Goal: Task Accomplishment & Management: Manage account settings

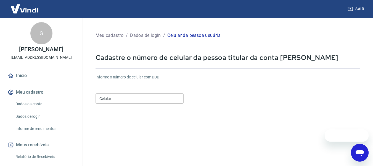
click at [140, 99] on input "Celular" at bounding box center [140, 98] width 88 height 10
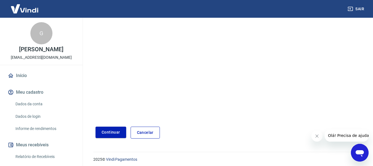
scroll to position [96, 0]
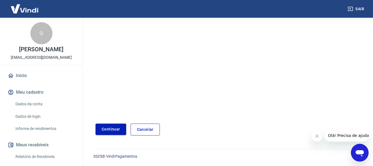
type input "[PHONE_NUMBER]"
click at [108, 126] on button "Continuar" at bounding box center [111, 128] width 31 height 11
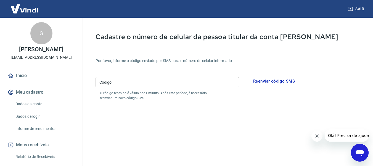
scroll to position [13, 0]
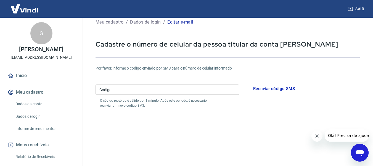
click at [156, 91] on input "Código" at bounding box center [168, 89] width 144 height 10
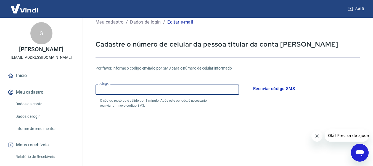
click at [156, 91] on input "Código" at bounding box center [168, 89] width 144 height 10
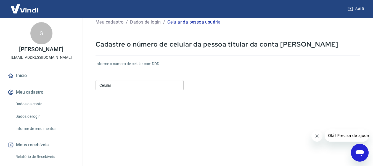
scroll to position [96, 0]
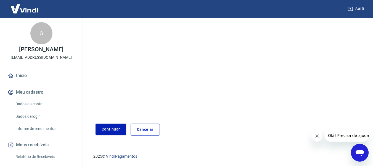
click at [149, 131] on link "Cancelar" at bounding box center [145, 129] width 29 height 12
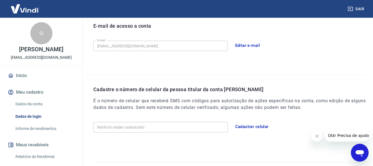
scroll to position [170, 0]
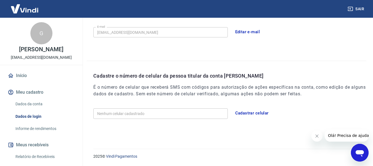
click at [242, 111] on button "Cadastrar celular" at bounding box center [252, 113] width 40 height 12
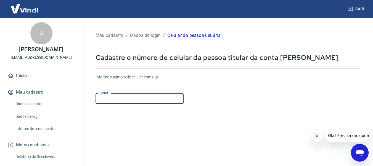
click at [119, 99] on input "Celular" at bounding box center [140, 98] width 88 height 10
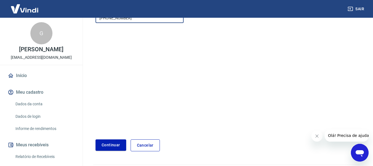
scroll to position [83, 0]
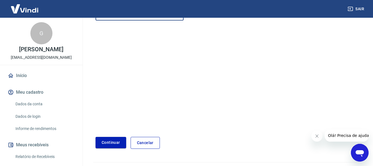
type input "(14) 99726-3586"
click at [115, 144] on button "Continuar" at bounding box center [111, 142] width 31 height 11
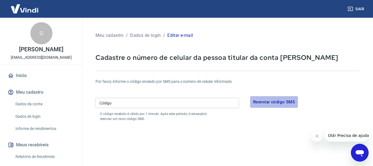
click at [266, 101] on button "Reenviar código SMS" at bounding box center [274, 102] width 48 height 12
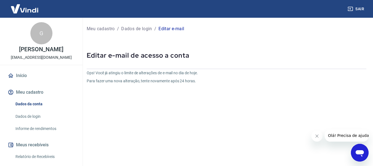
scroll to position [69, 0]
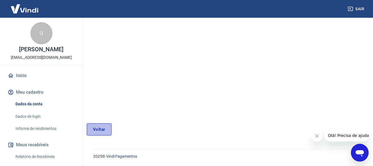
click at [95, 132] on link "Voltar" at bounding box center [99, 129] width 25 height 12
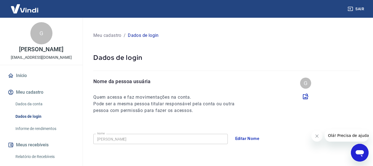
click at [359, 146] on div "Abrir janela de mensagens" at bounding box center [360, 152] width 17 height 17
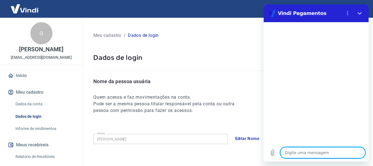
type textarea "E"
type textarea "x"
type textarea "Es"
type textarea "x"
type textarea "Est"
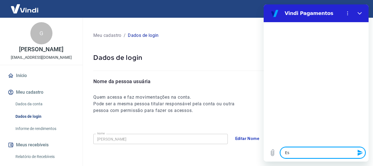
type textarea "x"
type textarea "Esto"
type textarea "x"
type textarea "Estou"
type textarea "x"
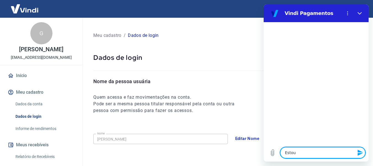
type textarea "Estou"
type textarea "x"
type textarea "Estou t"
type textarea "x"
type textarea "Estou te"
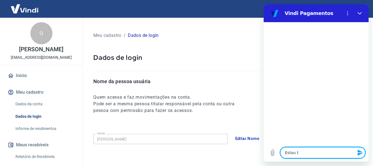
type textarea "x"
type textarea "Estou ten"
type textarea "x"
type textarea "Estou tent"
type textarea "x"
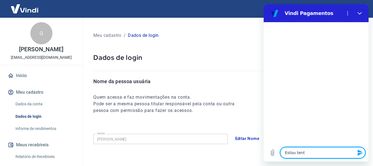
type textarea "Estou tenta"
type textarea "x"
type textarea "Estou tentan"
type textarea "x"
type textarea "Estou tentanc"
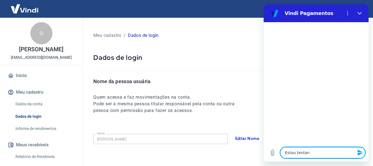
type textarea "x"
type textarea "Estou tentan"
type textarea "x"
type textarea "Estou tentand"
type textarea "x"
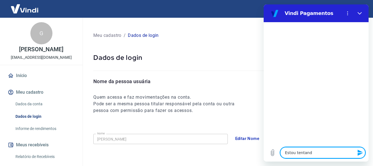
type textarea "Estou tentando"
type textarea "x"
type textarea "Estou tentando"
type textarea "x"
type textarea "Estou tentando a"
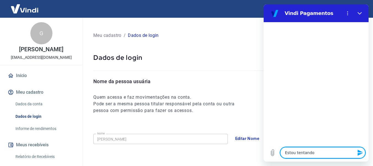
type textarea "x"
type textarea "Estou tentando"
type textarea "x"
type textarea "Estou tentando c"
type textarea "x"
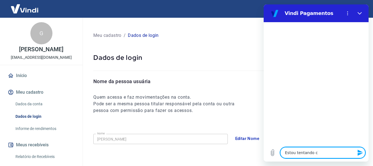
type textarea "Estou tentando ca"
type textarea "x"
type textarea "Estou tentando cad"
type textarea "x"
type textarea "Estou tentando cada"
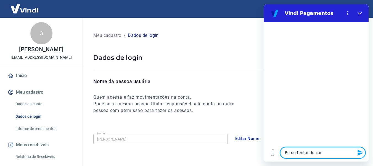
type textarea "x"
type textarea "Estou tentando cadas"
type textarea "x"
type textarea "Estou tentando cadast"
type textarea "x"
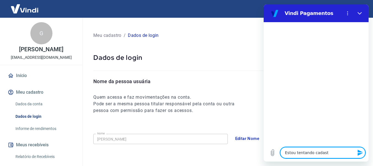
type textarea "Estou tentando cadastr"
type textarea "x"
type textarea "Estou tentando cadastra"
type textarea "x"
type textarea "Estou tentando cadastrar"
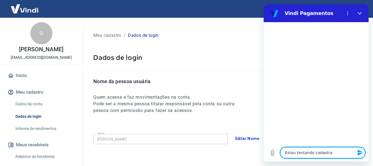
type textarea "x"
type textarea "Estou tentando cadastrar"
type textarea "x"
type textarea "Estou tentando cadastrar m"
type textarea "x"
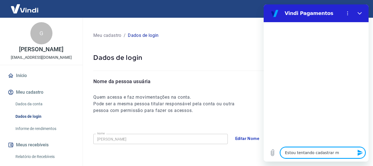
type textarea "Estou tentando cadastrar me"
type textarea "x"
type textarea "Estou tentando cadastrar meu"
type textarea "x"
type textarea "Estou tentando cadastrar meu"
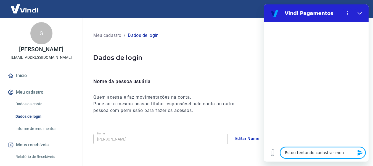
type textarea "x"
type textarea "Estou tentando cadastrar meu c"
type textarea "x"
type textarea "Estou tentando cadastrar meu ce"
type textarea "x"
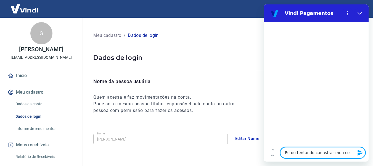
type textarea "Estou tentando cadastrar meu cel"
type textarea "x"
type textarea "Estou tentando cadastrar meu celu"
type textarea "x"
type textarea "Estou tentando cadastrar meu celul"
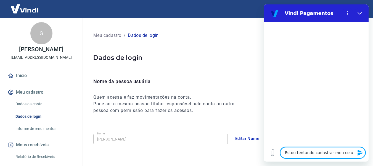
type textarea "x"
type textarea "Estou tentando cadastrar meu celula"
type textarea "x"
type textarea "Estou tentando cadastrar meu celular"
type textarea "x"
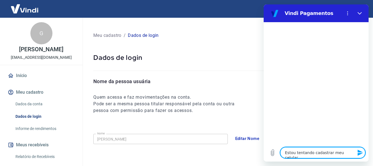
type textarea "Estou tentando cadastrar meu celular,"
type textarea "x"
type textarea "Estou tentando cadastrar meu celular,"
type textarea "x"
type textarea "Estou tentando cadastrar meu celular, m"
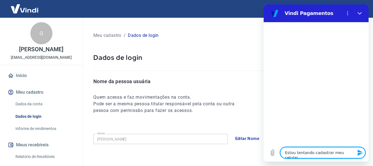
type textarea "x"
type textarea "Estou tentando cadastrar meu celular, ma"
type textarea "x"
type textarea "Estou tentando cadastrar meu celular, mas"
type textarea "x"
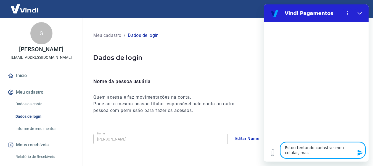
type textarea "Estou tentando cadastrar meu celular, mas"
type textarea "x"
type textarea "Estou tentando cadastrar meu celular, mas n"
type textarea "x"
type textarea "Estou tentando cadastrar meu celular, mas nã"
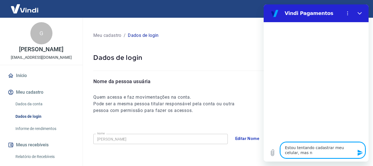
type textarea "x"
type textarea "Estou tentando cadastrar meu celular, mas não"
type textarea "x"
type textarea "Estou tentando cadastrar meu celular, mas não"
type textarea "x"
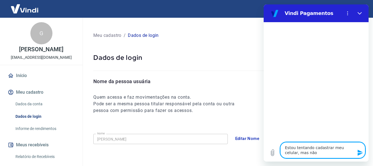
type textarea "Estou tentando cadastrar meu celular, mas não c"
type textarea "x"
type textarea "Estou tentando cadastrar meu celular, mas não co"
type textarea "x"
type textarea "Estou tentando cadastrar meu celular, mas não con"
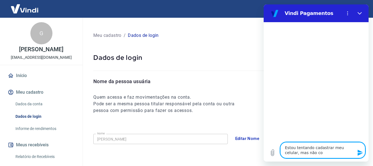
type textarea "x"
type textarea "Estou tentando cadastrar meu celular, mas não cons"
type textarea "x"
type textarea "Estou tentando cadastrar meu celular, mas não consi"
type textarea "x"
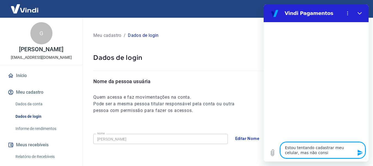
type textarea "Estou tentando cadastrar meu celular, mas não cons"
type textarea "x"
type textarea "Estou tentando cadastrar meu celular, mas não con"
type textarea "x"
type textarea "Estou tentando cadastrar meu celular, mas não co"
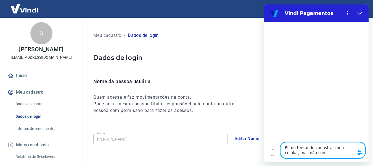
type textarea "x"
type textarea "Estou tentando cadastrar meu celular, mas não c"
type textarea "x"
type textarea "Estou tentando cadastrar meu celular, mas não"
type textarea "x"
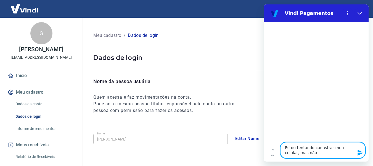
type textarea "Estou tentando cadastrar meu celular, mas não"
type textarea "x"
type textarea "Estou tentando cadastrar meu celular, mas não c"
type textarea "x"
type textarea "Estou tentando cadastrar meu celular, mas não ch"
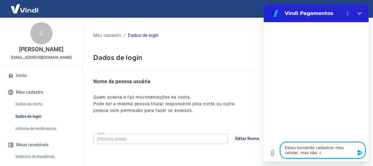
type textarea "x"
type textarea "Estou tentando cadastrar meu celular, mas não che"
type textarea "x"
type textarea "Estou tentando cadastrar meu celular, mas não cheg"
type textarea "x"
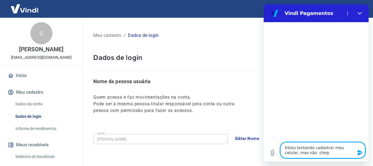
type textarea "Estou tentando cadastrar meu celular, mas não chega"
type textarea "x"
type textarea "Estou tentando cadastrar meu celular, mas não chega"
type textarea "x"
type textarea "Estou tentando cadastrar meu celular, mas não chega o"
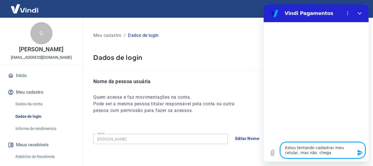
type textarea "x"
type textarea "Estou tentando cadastrar meu celular, mas não chega o"
type textarea "x"
type textarea "Estou tentando cadastrar meu celular, mas não chega o s"
type textarea "x"
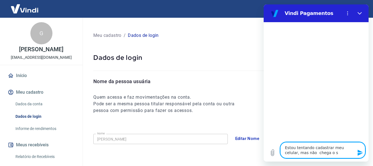
type textarea "Estou tentando cadastrar meu celular, mas não chega o sm"
type textarea "x"
type textarea "Estou tentando cadastrar meu celular, mas não chega o sms"
type textarea "x"
type textarea "Estou tentando cadastrar meu celular, mas não chega o sms"
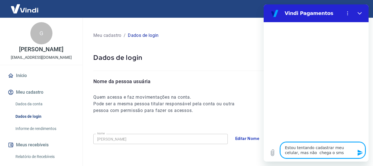
type textarea "x"
type textarea "Estou tentando cadastrar meu celular, mas não chega o sms p"
type textarea "x"
type textarea "Estou tentando cadastrar meu celular, mas não chega o sms pa"
type textarea "x"
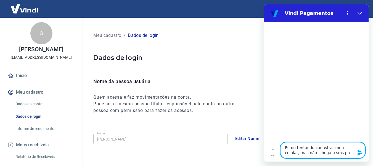
type textarea "Estou tentando cadastrar meu celular, mas não chega o sms par"
type textarea "x"
type textarea "Estou tentando cadastrar meu celular, mas não chega o sms para"
type textarea "x"
type textarea "Estou tentando cadastrar meu celular, mas não chega o sms para"
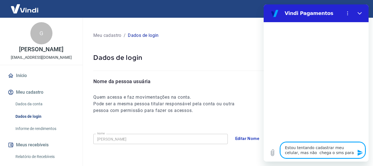
type textarea "x"
type textarea "Estou tentando cadastrar meu celular, mas não chega o sms para c"
type textarea "x"
type textarea "Estou tentando cadastrar meu celular, mas não chega o sms para co"
type textarea "x"
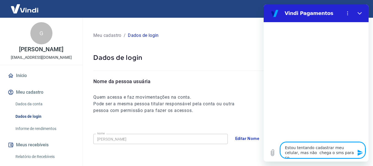
type textarea "Estou tentando cadastrar meu celular, mas não chega o sms para con"
type textarea "x"
type textarea "Estou tentando cadastrar meu celular, mas não chega o sms para conf"
type textarea "x"
type textarea "Estou tentando cadastrar meu celular, mas não chega o sms para confi"
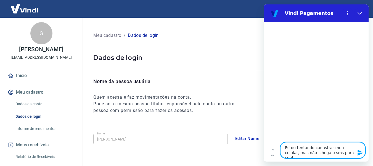
type textarea "x"
type textarea "Estou tentando cadastrar meu celular, mas não chega o sms para confir"
type textarea "x"
type textarea "Estou tentando cadastrar meu celular, mas não chega o sms para confirm"
type textarea "x"
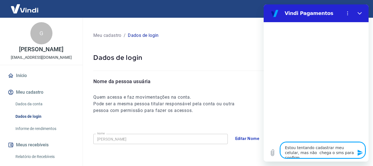
type textarea "Estou tentando cadastrar meu celular, mas não chega o sms para confirma"
type textarea "x"
type textarea "Estou tentando cadastrar meu celular, mas não chega o sms para confirmaç"
type textarea "x"
type textarea "Estou tentando cadastrar meu celular, mas não chega o sms para confirmaçã"
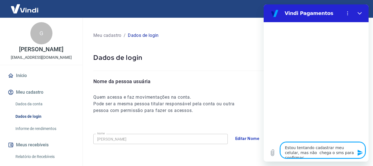
type textarea "x"
type textarea "Estou tentando cadastrar meu celular, mas não chega o sms para confirmação"
type textarea "x"
type textarea "Estou tentando cadastrar meu celular, mas não chega o sms para confirmação."
type textarea "x"
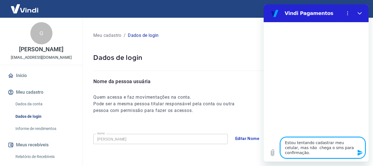
type textarea "Estou tentando cadastrar meu celular, mas não chega o sms para confirmação."
type textarea "x"
type textarea "Estou tentando cadastrar meu celular, mas não chega o sms para confirmação. O"
type textarea "x"
type textarea "Estou tentando cadastrar meu celular, mas não chega o sms para confirmação. O"
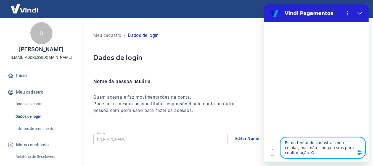
type textarea "x"
type textarea "Estou tentando cadastrar meu celular, mas não chega o sms para confirmação. O q"
type textarea "x"
type textarea "Estou tentando cadastrar meu celular, mas não chega o sms para confirmação. O qu"
type textarea "x"
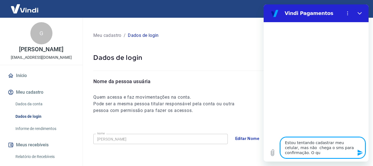
type textarea "Estou tentando cadastrar meu celular, mas não chega o sms para confirmação. O q…"
type textarea "x"
type textarea "Estou tentando cadastrar meu celular, mas não chega o sms para confirmação. O q…"
type textarea "x"
type textarea "Estou tentando cadastrar meu celular, mas não chega o sms para confirmação. O q…"
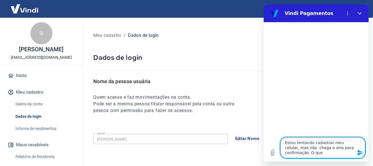
type textarea "x"
type textarea "Estou tentando cadastrar meu celular, mas não chega o sms para confirmação. O q…"
type textarea "x"
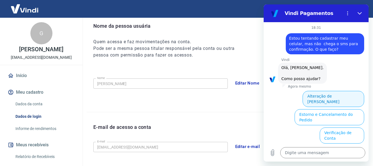
click at [336, 96] on button "Alteração de Dados Cadastrais" at bounding box center [334, 99] width 62 height 16
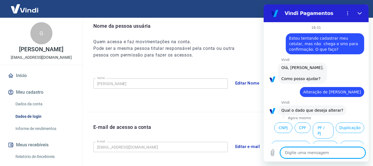
scroll to position [41, 0]
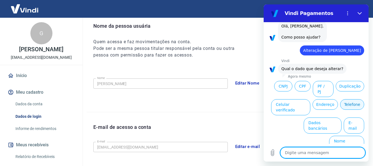
click at [345, 109] on button "Telefone" at bounding box center [353, 104] width 24 height 11
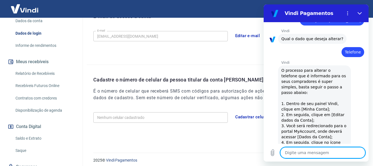
scroll to position [0, 0]
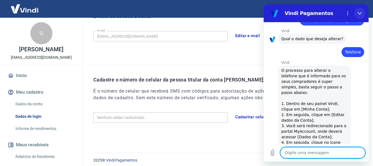
click at [362, 14] on icon "Fechar" at bounding box center [360, 13] width 4 height 4
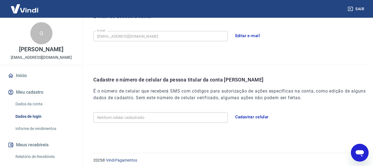
click at [22, 77] on link "Início" at bounding box center [41, 75] width 69 height 12
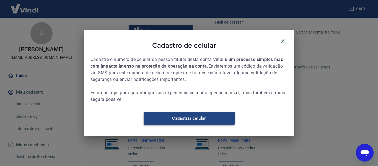
scroll to position [296, 0]
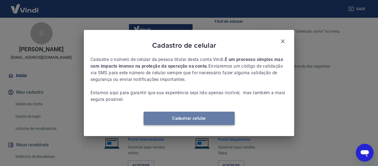
click at [172, 117] on link "Cadastrar celular" at bounding box center [188, 117] width 91 height 13
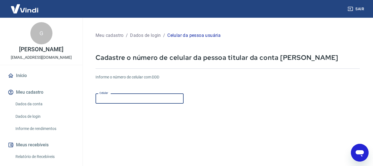
click at [134, 100] on input "Celular" at bounding box center [140, 98] width 88 height 10
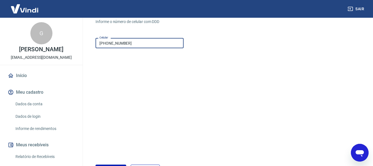
scroll to position [96, 0]
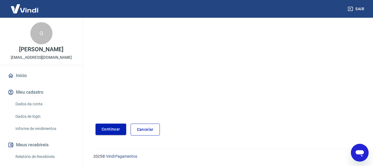
type input "(14) 99726-3586"
click at [108, 125] on button "Continuar" at bounding box center [111, 128] width 31 height 11
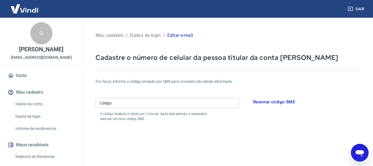
scroll to position [117, 0]
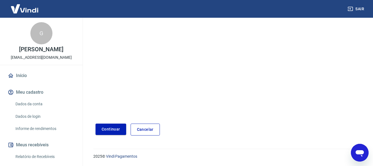
click at [143, 127] on link "Cancelar" at bounding box center [145, 129] width 29 height 12
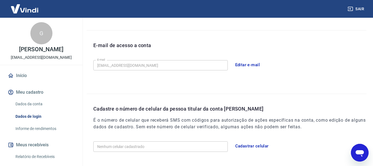
scroll to position [142, 0]
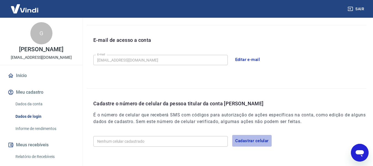
click at [246, 143] on button "Cadastrar celular" at bounding box center [252, 141] width 40 height 12
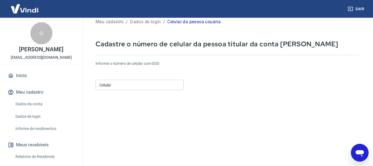
scroll to position [13, 0]
click at [113, 84] on input "Celular" at bounding box center [140, 85] width 88 height 10
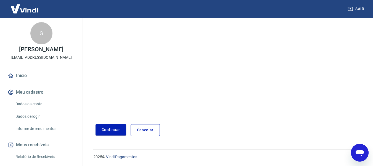
scroll to position [96, 0]
type input "[PHONE_NUMBER]"
click at [103, 129] on button "Continuar" at bounding box center [111, 128] width 31 height 11
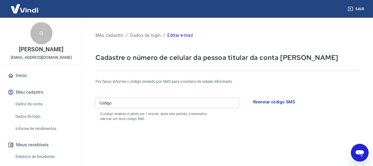
click at [138, 104] on input "Código" at bounding box center [168, 103] width 144 height 10
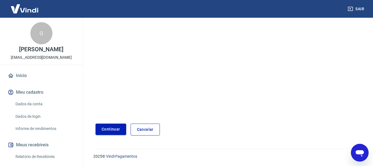
type input "281960"
click at [111, 130] on button "Continuar" at bounding box center [111, 128] width 31 height 11
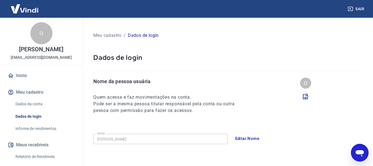
click at [25, 90] on button "Meu cadastro" at bounding box center [41, 92] width 69 height 12
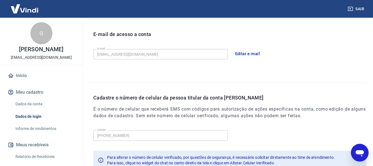
scroll to position [189, 0]
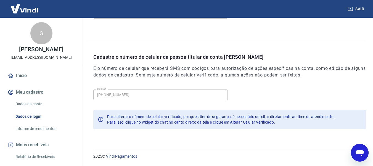
click at [32, 91] on button "Meu cadastro" at bounding box center [41, 92] width 69 height 12
click at [30, 102] on link "Dados da conta" at bounding box center [44, 103] width 63 height 11
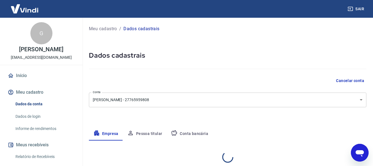
select select "SP"
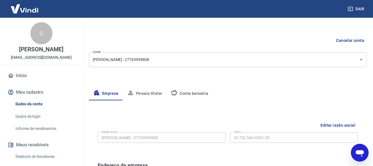
scroll to position [40, 0]
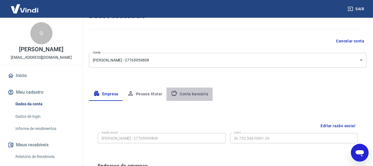
click at [189, 91] on button "Conta bancária" at bounding box center [190, 93] width 46 height 13
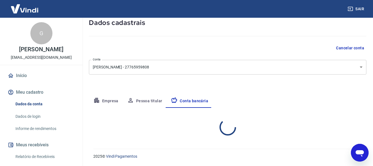
select select "1"
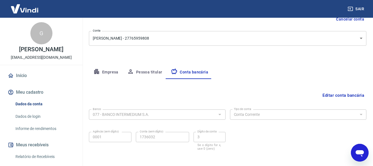
scroll to position [86, 0]
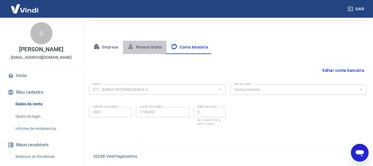
click at [149, 49] on button "Pessoa titular" at bounding box center [145, 47] width 44 height 13
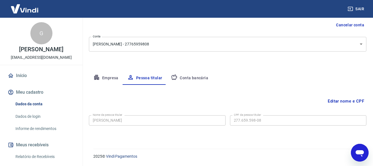
click at [19, 115] on link "Dados de login" at bounding box center [44, 116] width 63 height 11
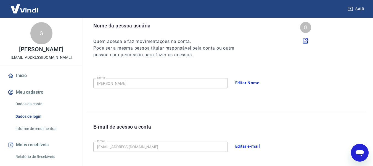
scroll to position [189, 0]
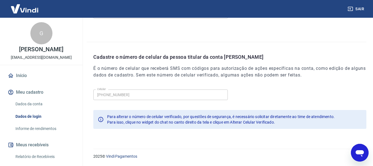
click at [29, 128] on link "Informe de rendimentos" at bounding box center [44, 128] width 63 height 11
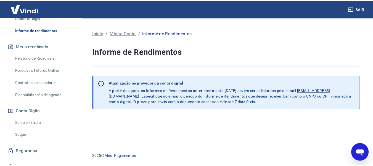
scroll to position [106, 0]
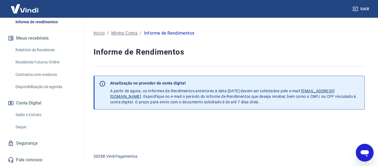
click at [34, 160] on link "Fale conosco" at bounding box center [41, 159] width 69 height 12
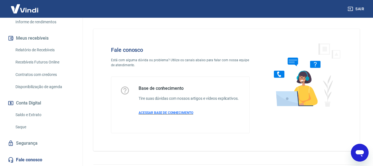
click at [169, 112] on span "ACESSAR BASE DE CONHECIMENTO" at bounding box center [166, 113] width 55 height 4
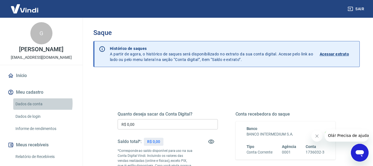
click at [36, 103] on link "Dados da conta" at bounding box center [44, 103] width 63 height 11
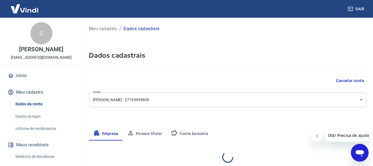
select select "SP"
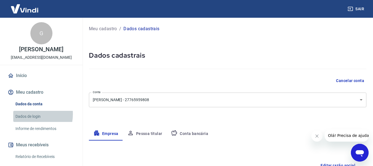
click at [25, 114] on link "Dados de login" at bounding box center [44, 116] width 63 height 11
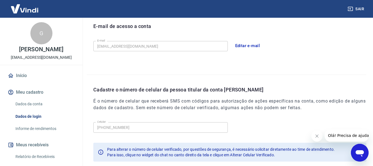
scroll to position [106, 0]
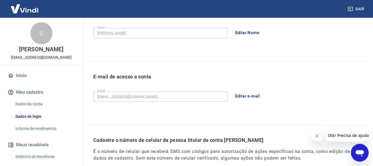
click at [45, 126] on link "Informe de rendimentos" at bounding box center [44, 128] width 63 height 11
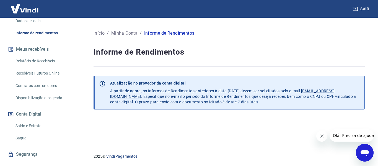
scroll to position [106, 0]
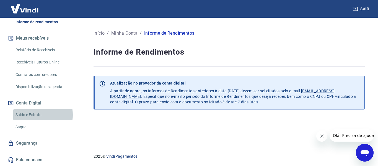
click at [32, 114] on link "Saldo e Extrato" at bounding box center [44, 114] width 63 height 11
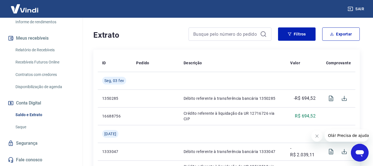
scroll to position [83, 0]
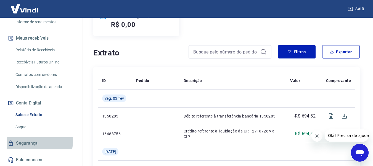
click at [25, 141] on link "Segurança" at bounding box center [41, 143] width 69 height 12
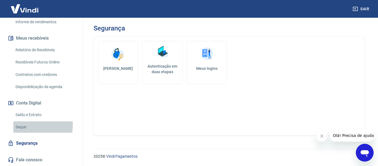
click at [19, 125] on link "Saque" at bounding box center [44, 126] width 63 height 11
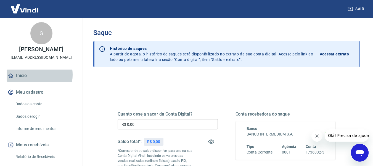
click at [23, 75] on link "Início" at bounding box center [41, 75] width 69 height 12
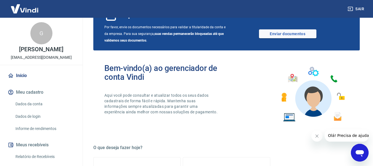
scroll to position [111, 0]
